Goal: Register for event/course

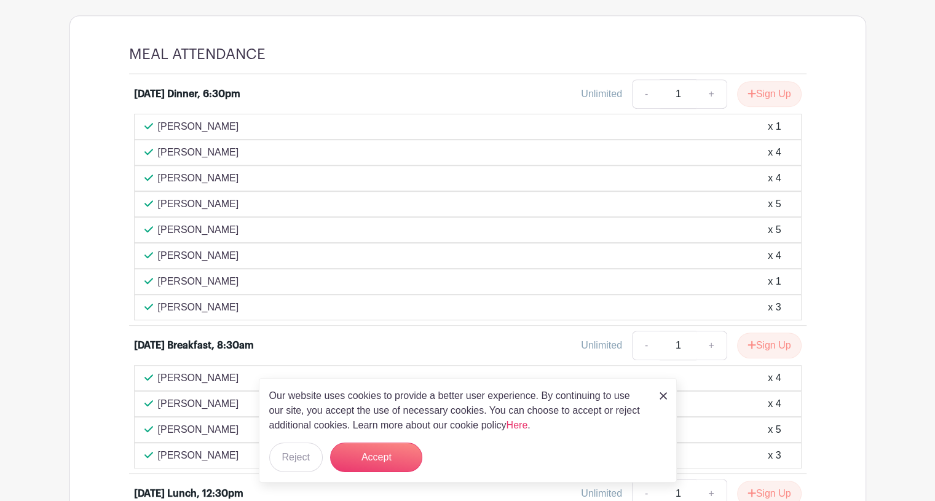
scroll to position [705, 0]
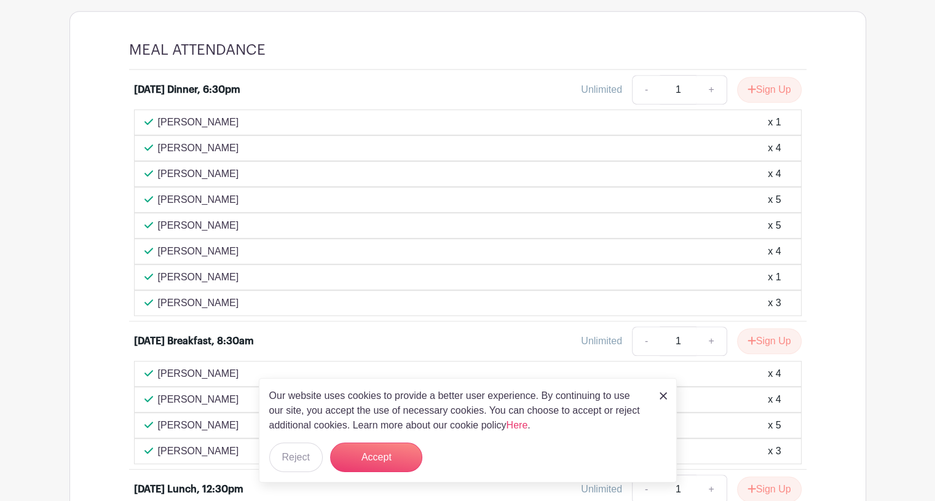
click at [662, 395] on img at bounding box center [662, 395] width 7 height 7
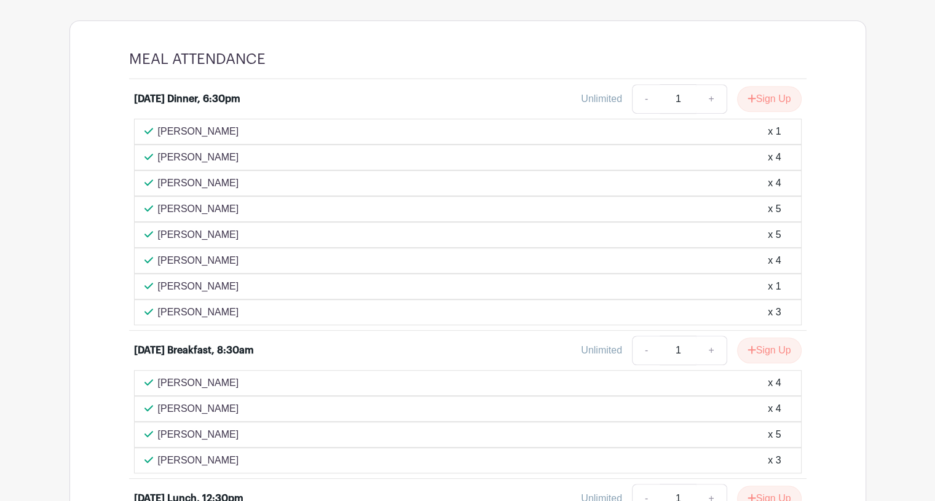
scroll to position [685, 0]
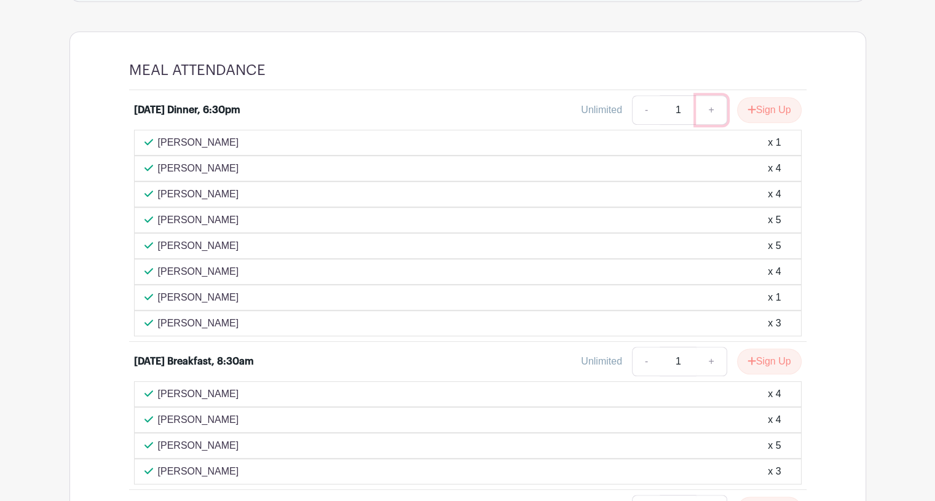
click at [707, 121] on link "+" at bounding box center [711, 109] width 31 height 29
type input "5"
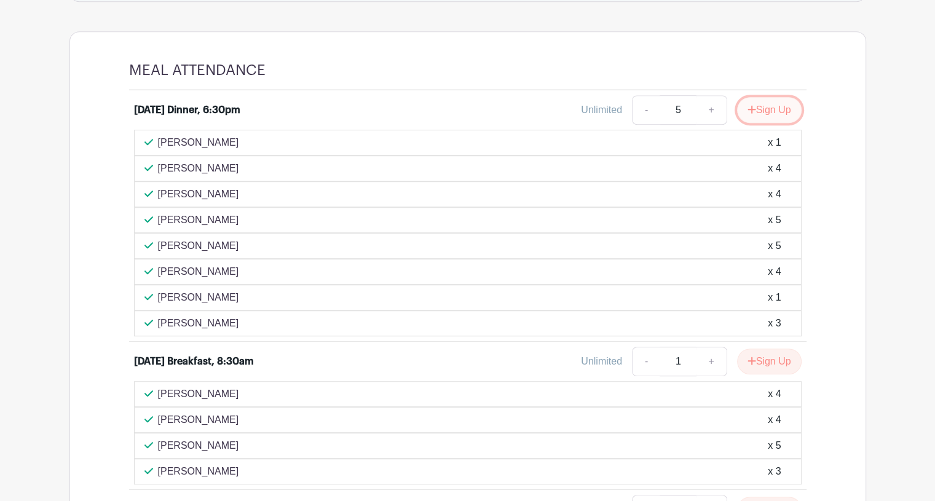
click at [762, 122] on button "Sign Up" at bounding box center [769, 110] width 65 height 26
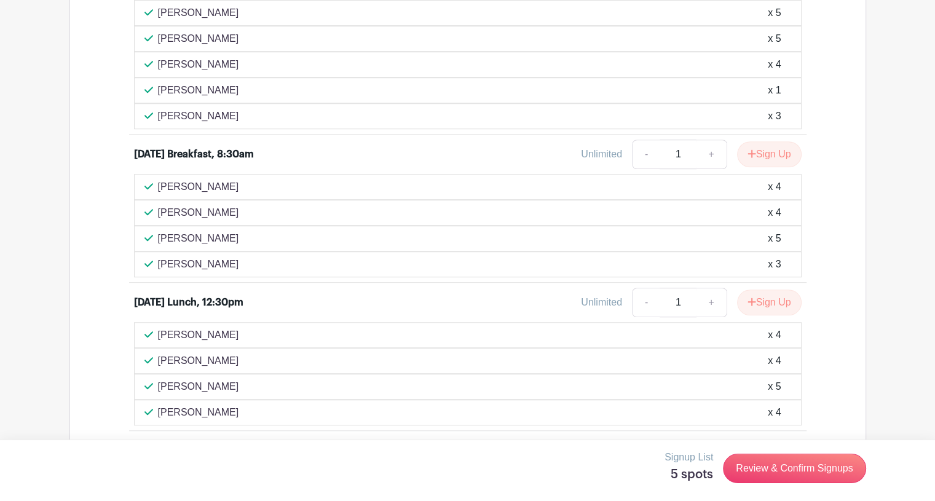
scroll to position [993, 0]
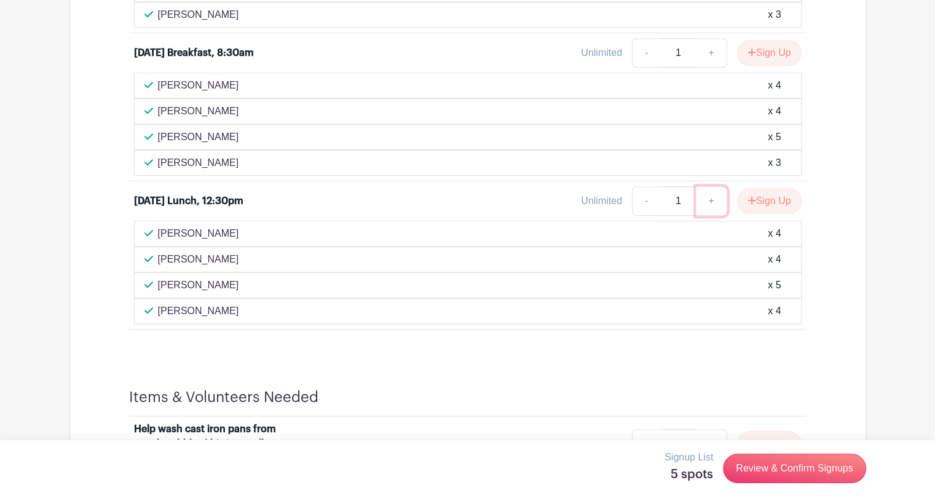
click at [702, 211] on link "+" at bounding box center [711, 200] width 31 height 29
type input "5"
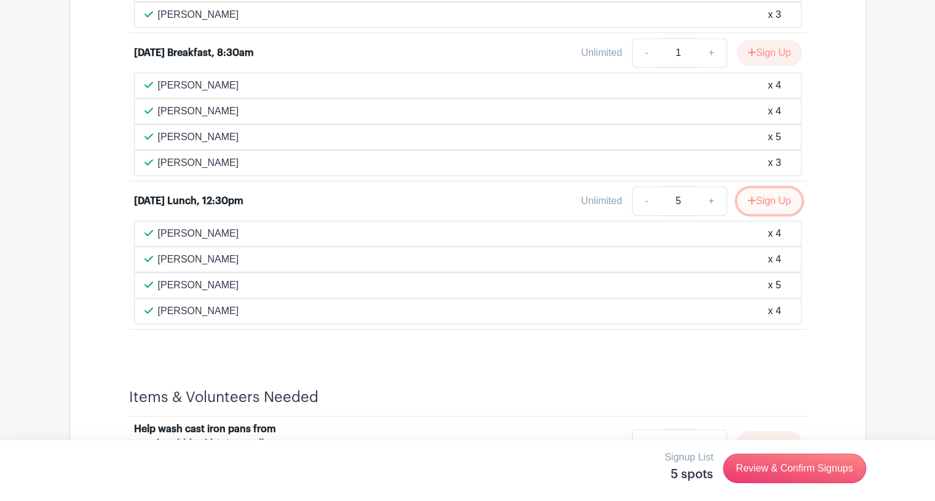
click at [753, 210] on button "Sign Up" at bounding box center [769, 201] width 65 height 26
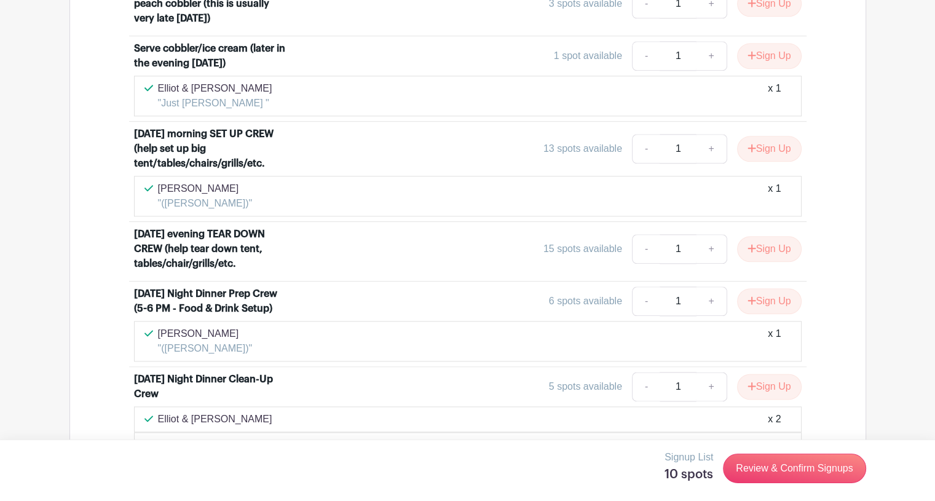
scroll to position [1433, 0]
click at [713, 316] on link "+" at bounding box center [711, 300] width 31 height 29
type input "2"
click at [777, 314] on button "Sign Up" at bounding box center [769, 301] width 65 height 26
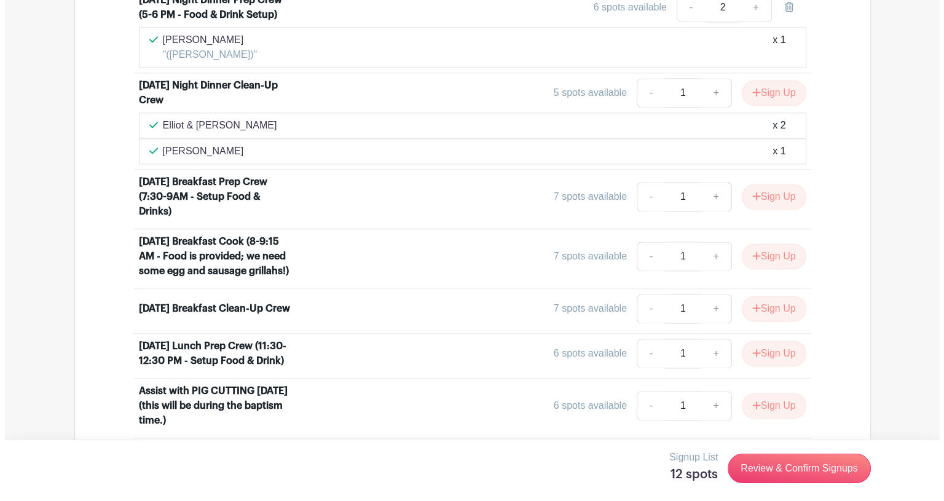
scroll to position [1726, 0]
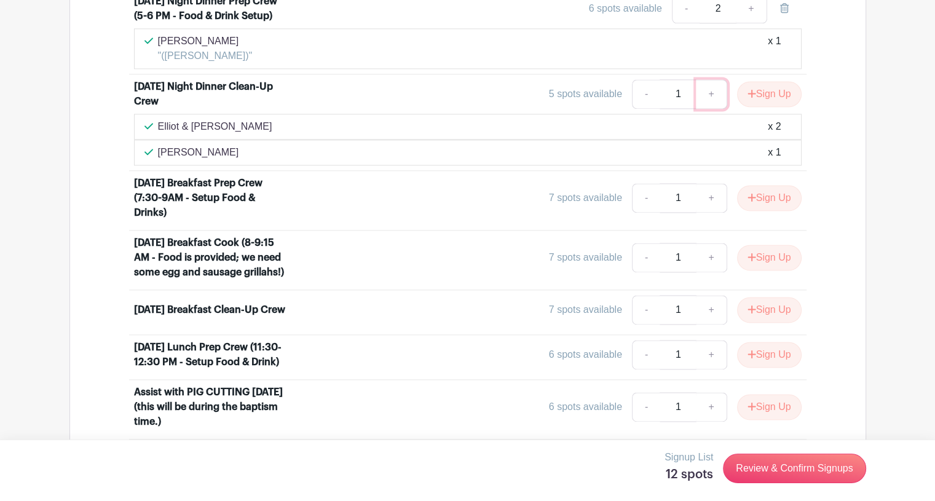
click at [709, 109] on link "+" at bounding box center [711, 93] width 31 height 29
type input "2"
click at [774, 107] on button "Sign Up" at bounding box center [769, 94] width 65 height 26
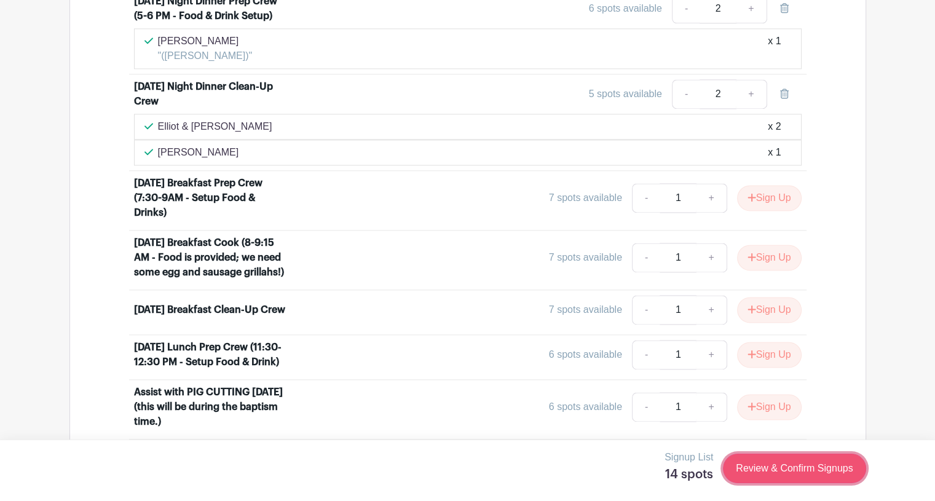
click at [835, 471] on link "Review & Confirm Signups" at bounding box center [794, 468] width 143 height 29
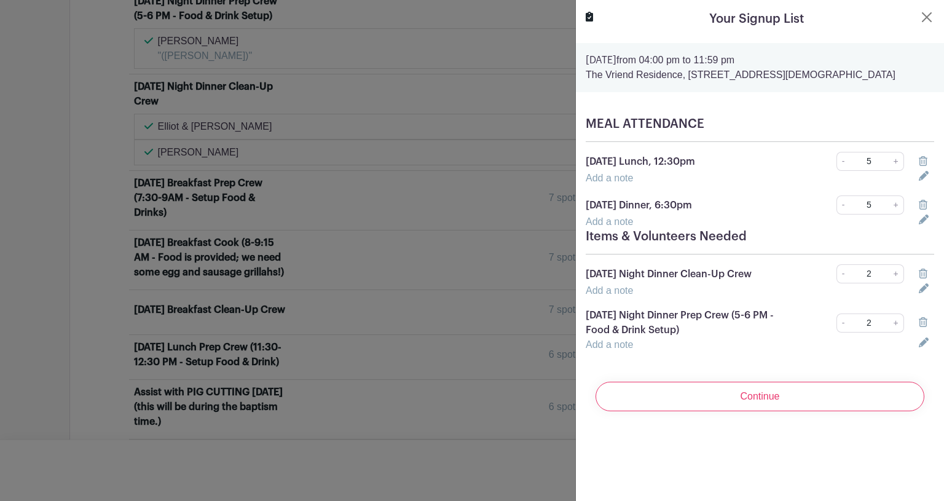
click at [616, 183] on link "Add a note" at bounding box center [609, 178] width 47 height 10
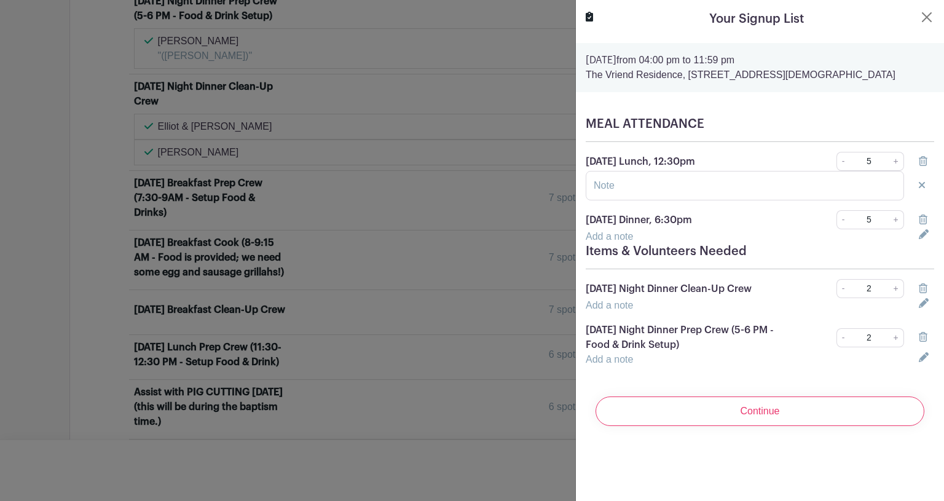
click at [625, 307] on link "Add a note" at bounding box center [609, 305] width 47 height 10
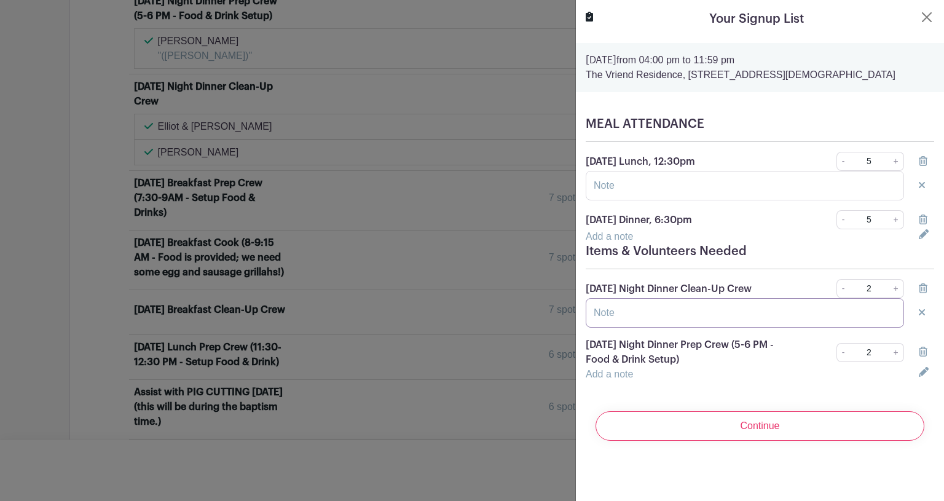
click at [625, 307] on input "text" at bounding box center [745, 312] width 318 height 29
type input "a"
type input "[PERSON_NAME]"
click at [605, 374] on link "Add a note" at bounding box center [609, 374] width 47 height 10
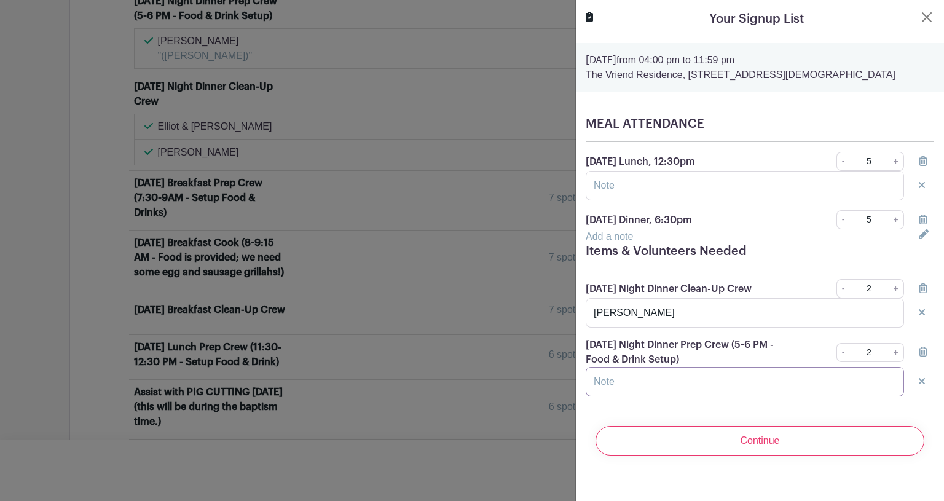
click at [605, 374] on input "text" at bounding box center [745, 381] width 318 height 29
type input "[PERSON_NAME]"
click at [836, 356] on link "-" at bounding box center [843, 352] width 14 height 19
type input "1"
click at [836, 293] on link "-" at bounding box center [843, 288] width 14 height 19
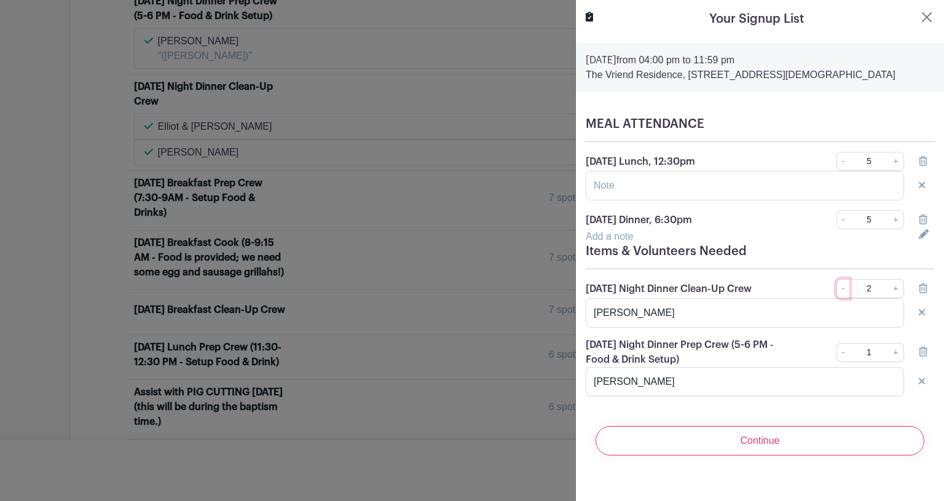
type input "1"
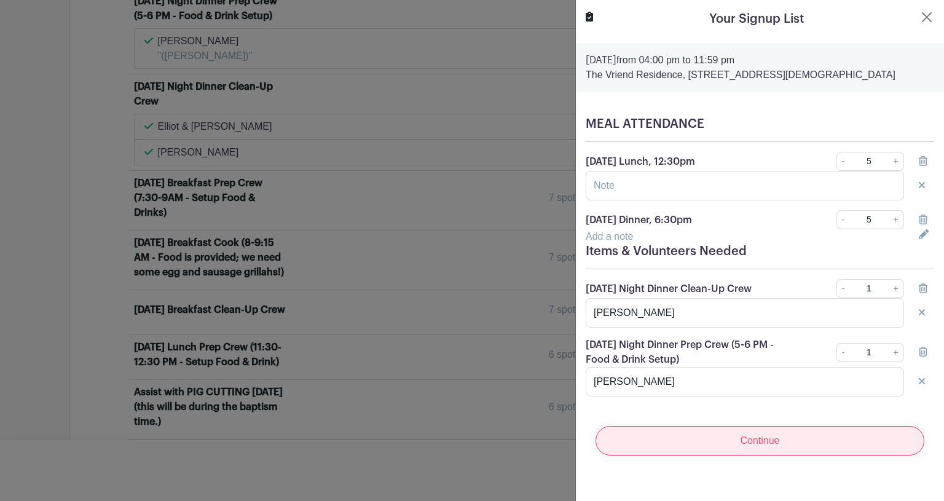
click at [769, 444] on input "Continue" at bounding box center [759, 440] width 329 height 29
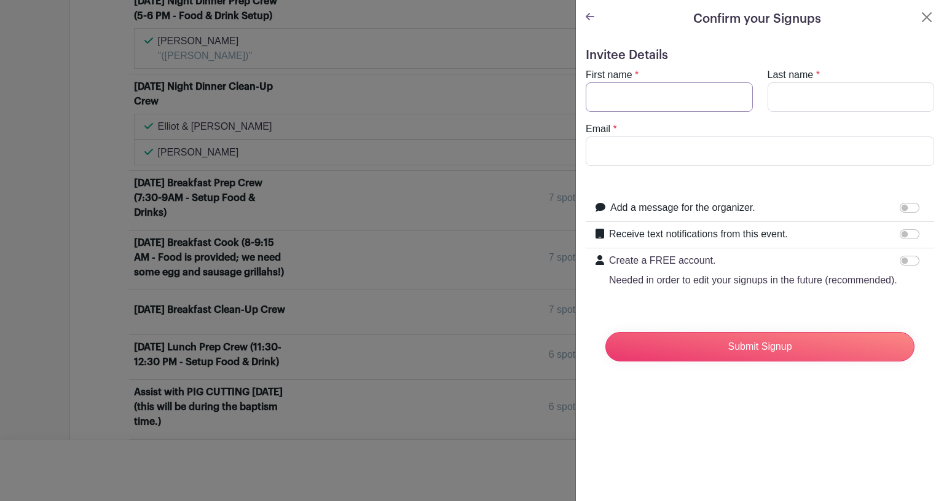
click at [627, 98] on input "First name" at bounding box center [669, 96] width 167 height 29
type input "[PERSON_NAME]"
type input "Newcomer"
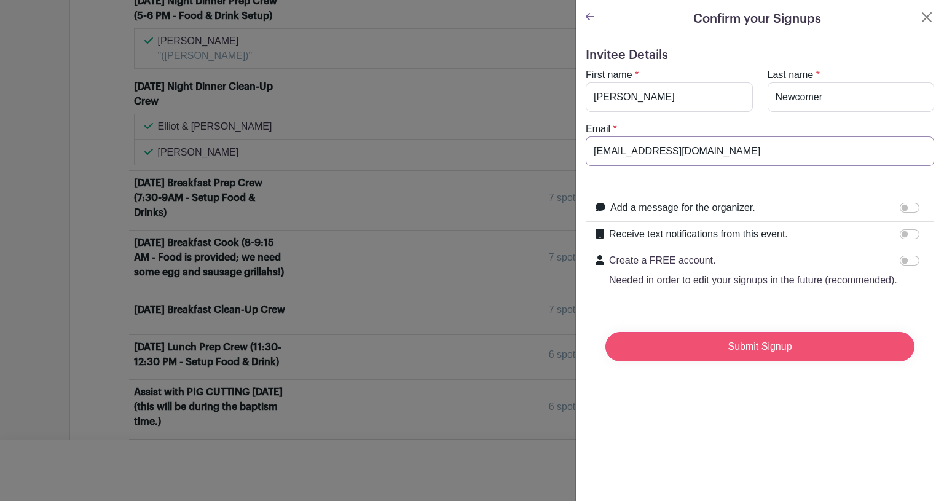
type input "[EMAIL_ADDRESS][DOMAIN_NAME]"
click at [750, 361] on input "Submit Signup" at bounding box center [759, 346] width 309 height 29
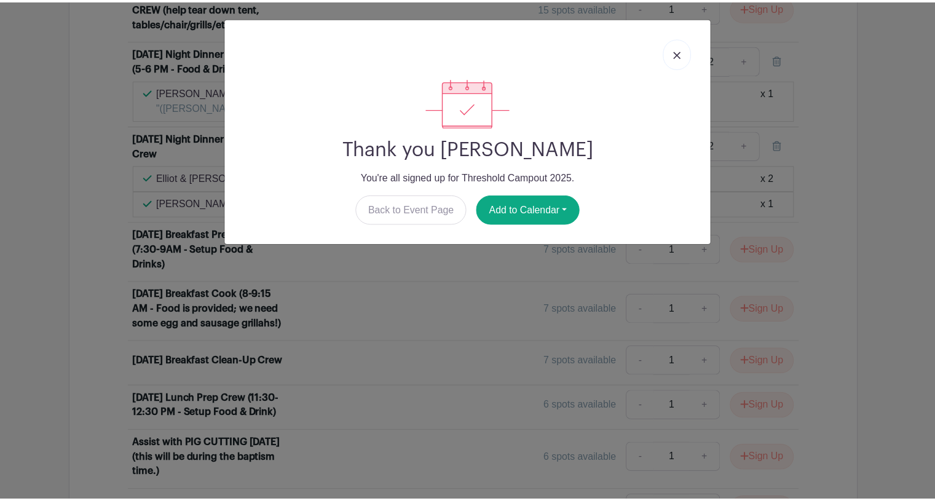
scroll to position [1777, 0]
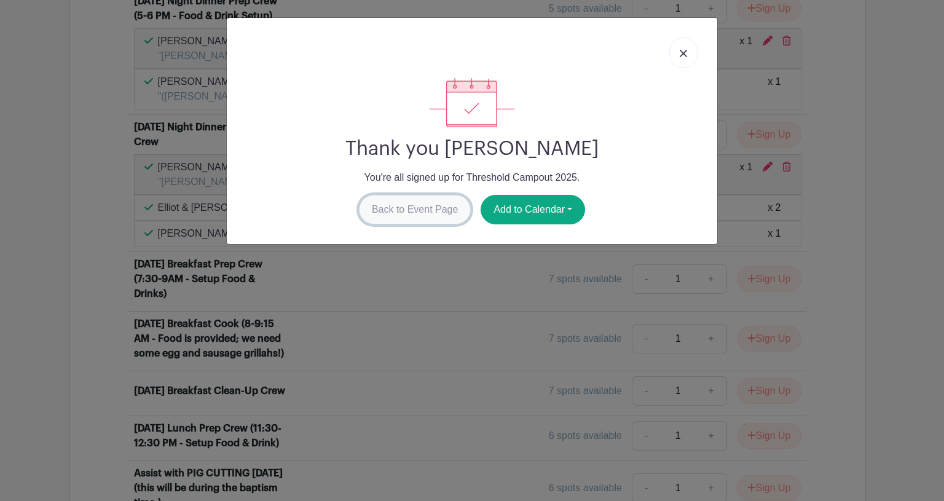
click at [425, 211] on link "Back to Event Page" at bounding box center [415, 209] width 112 height 29
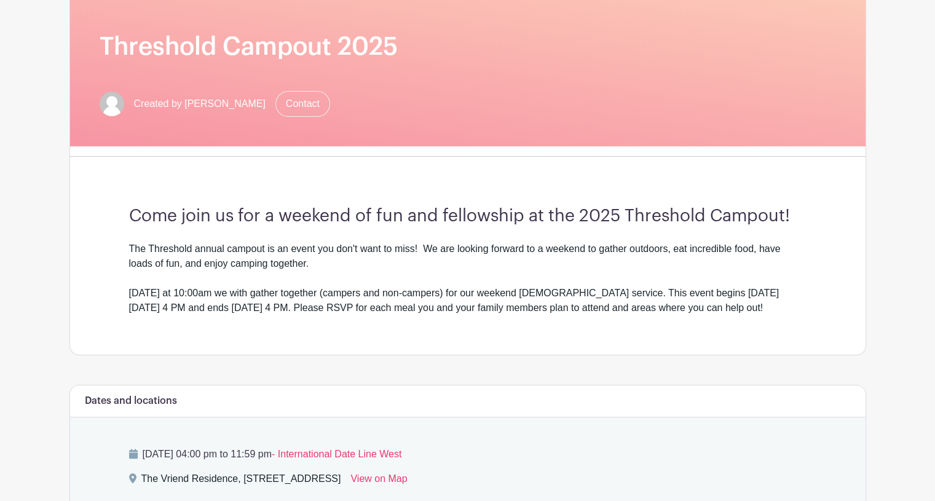
scroll to position [159, 0]
